Goal: Use online tool/utility: Utilize a website feature to perform a specific function

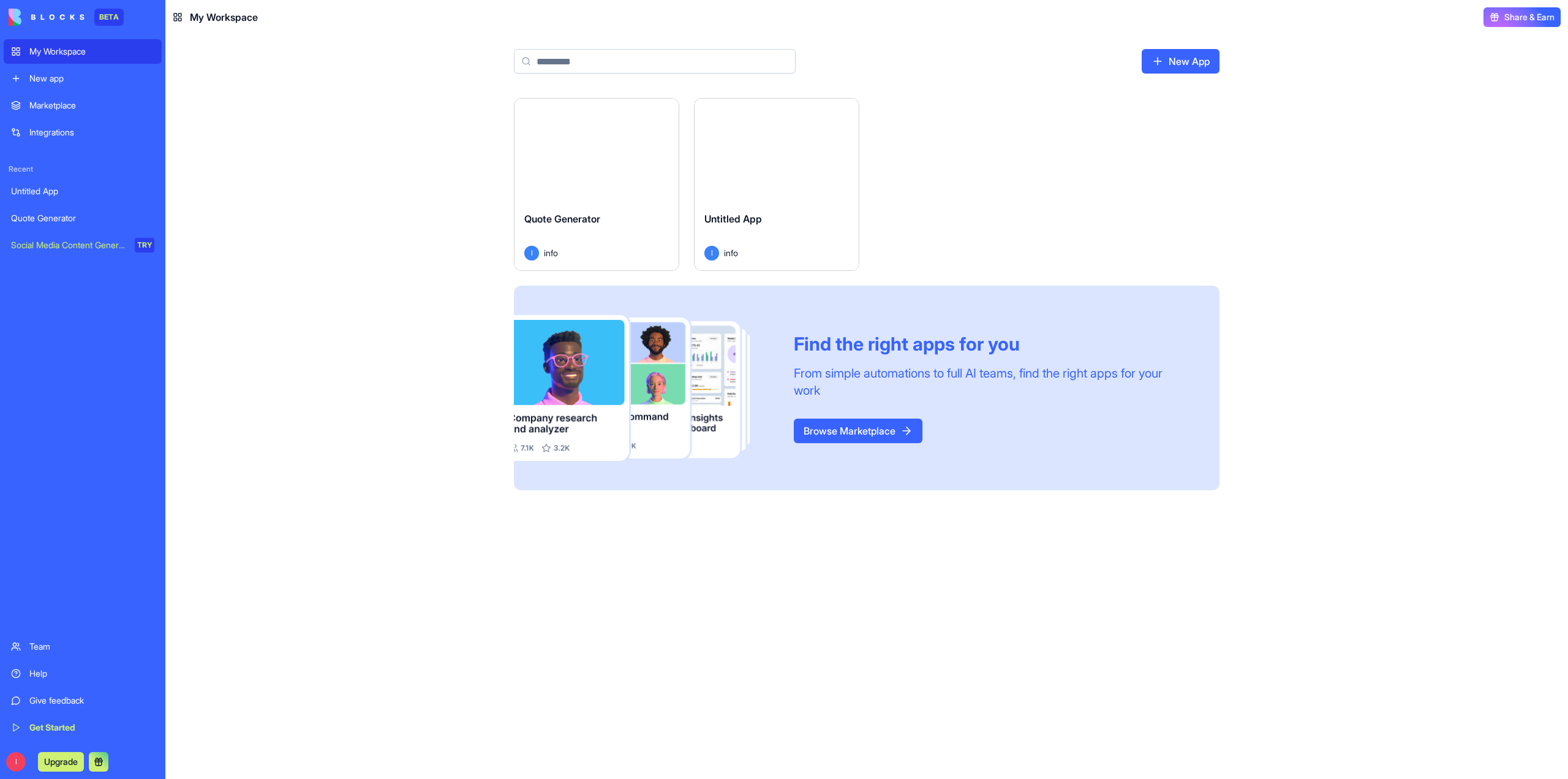
click at [41, 81] on div "New app" at bounding box center [91, 78] width 125 height 12
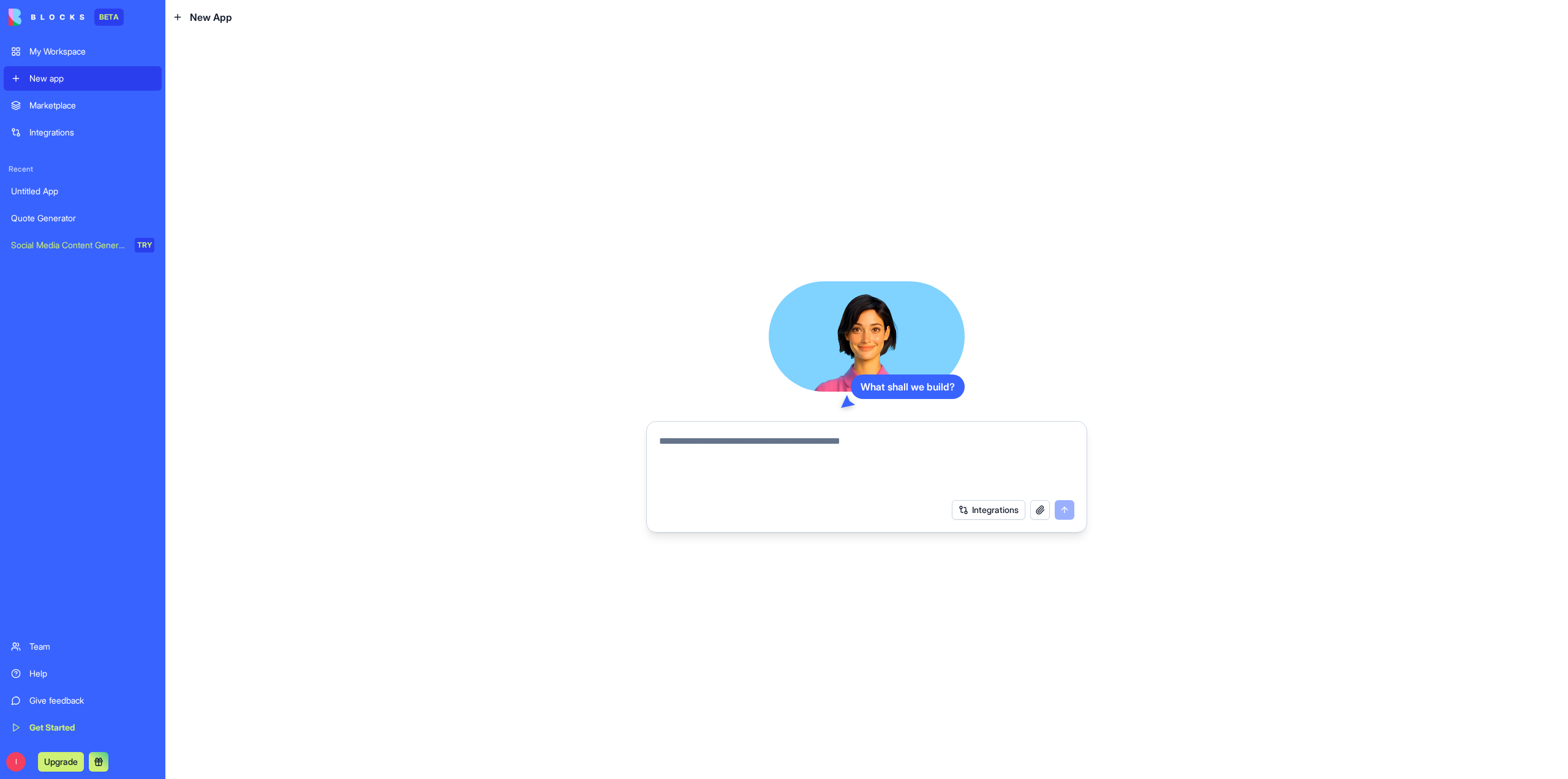
click at [71, 99] on link "Marketplace" at bounding box center [83, 105] width 158 height 25
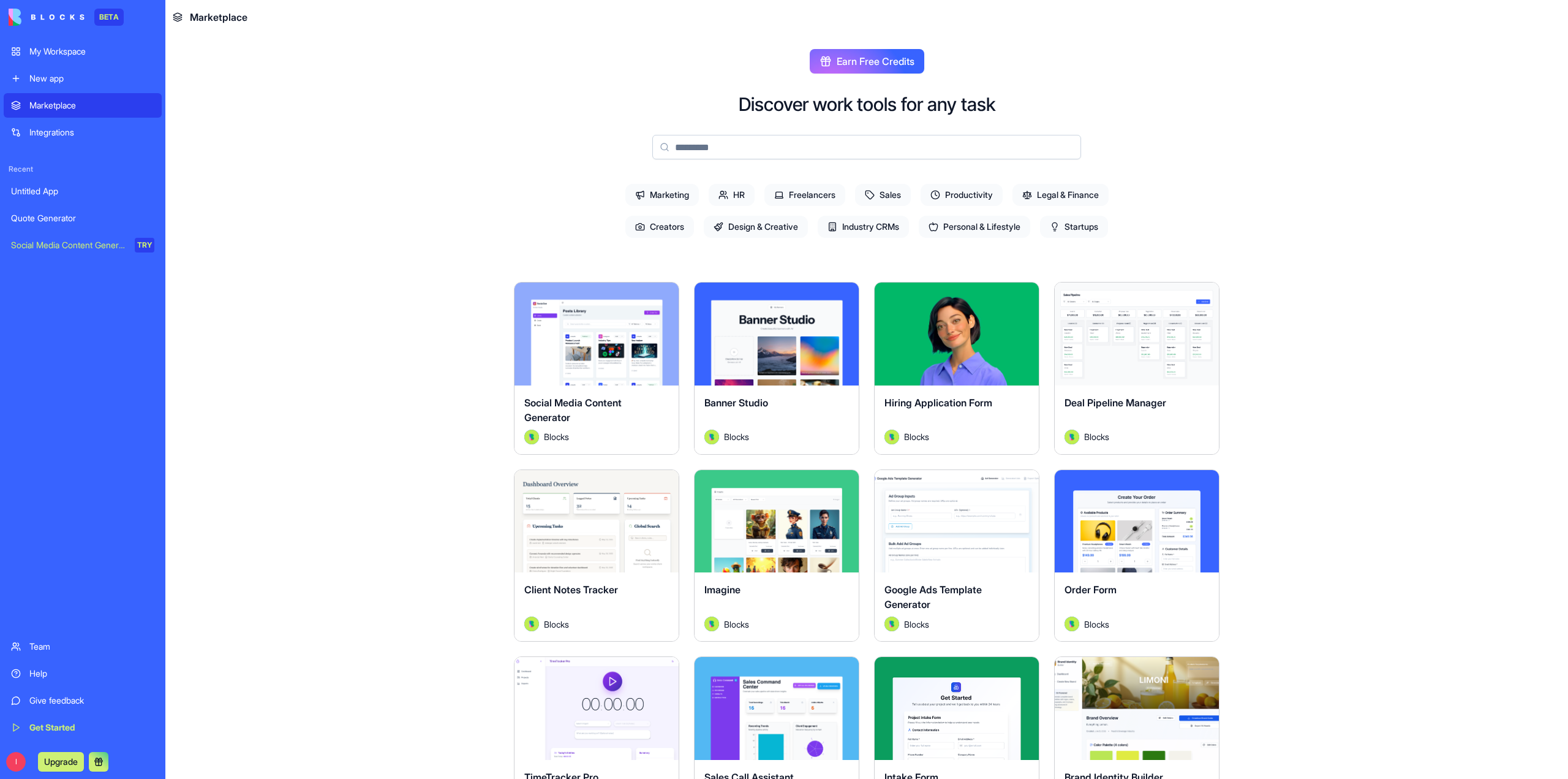
click at [43, 217] on div "Quote Generator" at bounding box center [82, 218] width 143 height 12
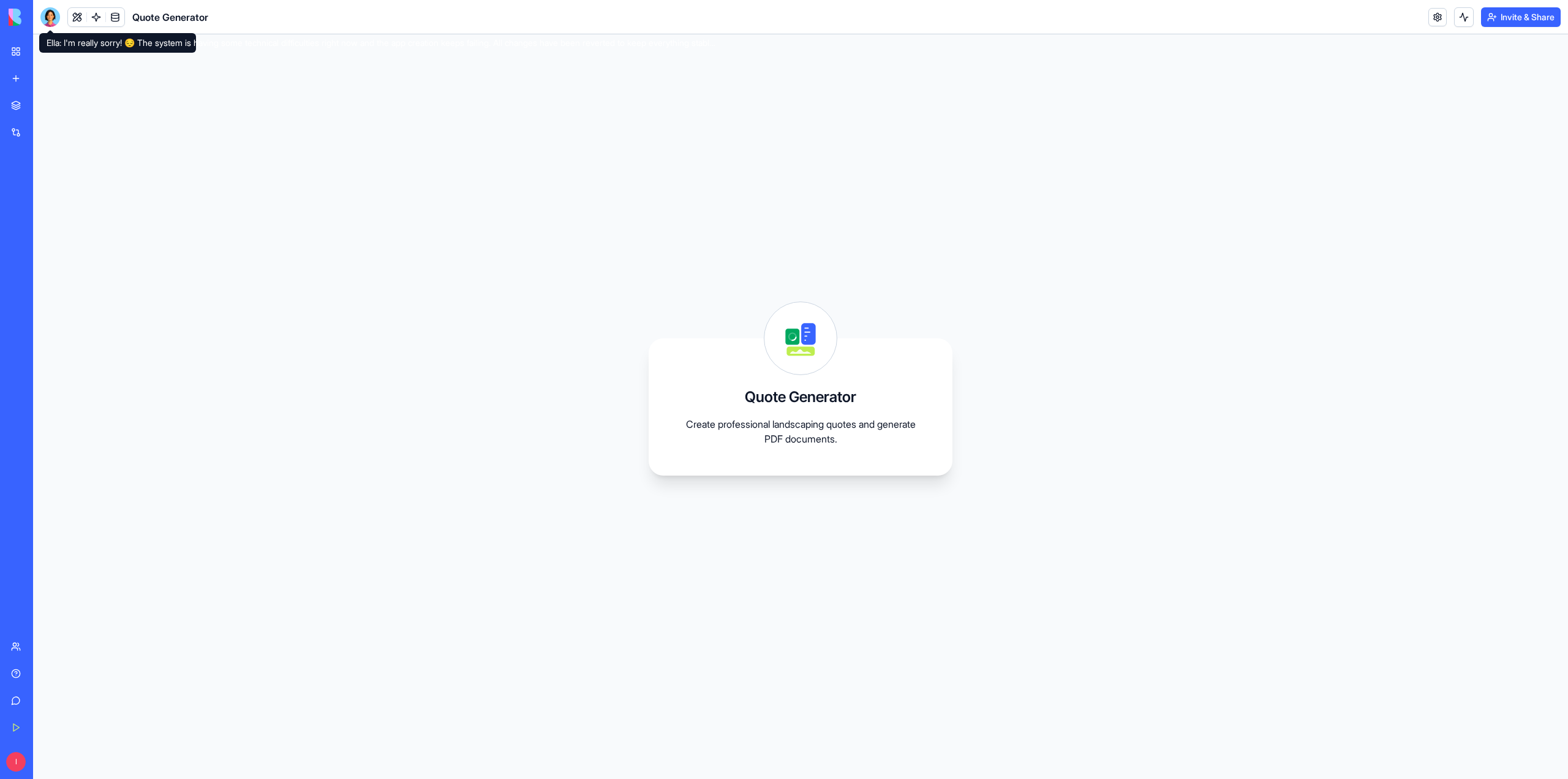
click at [54, 17] on div at bounding box center [51, 18] width 20 height 20
